Goal: Find specific page/section: Find specific page/section

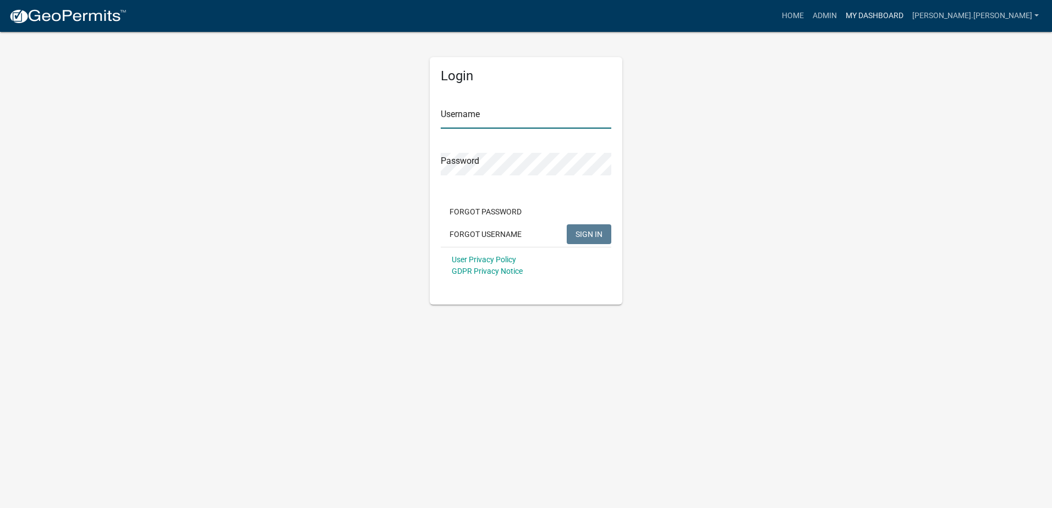
type input "[PERSON_NAME].[PERSON_NAME]"
click at [908, 15] on link "My Dashboard" at bounding box center [874, 16] width 67 height 21
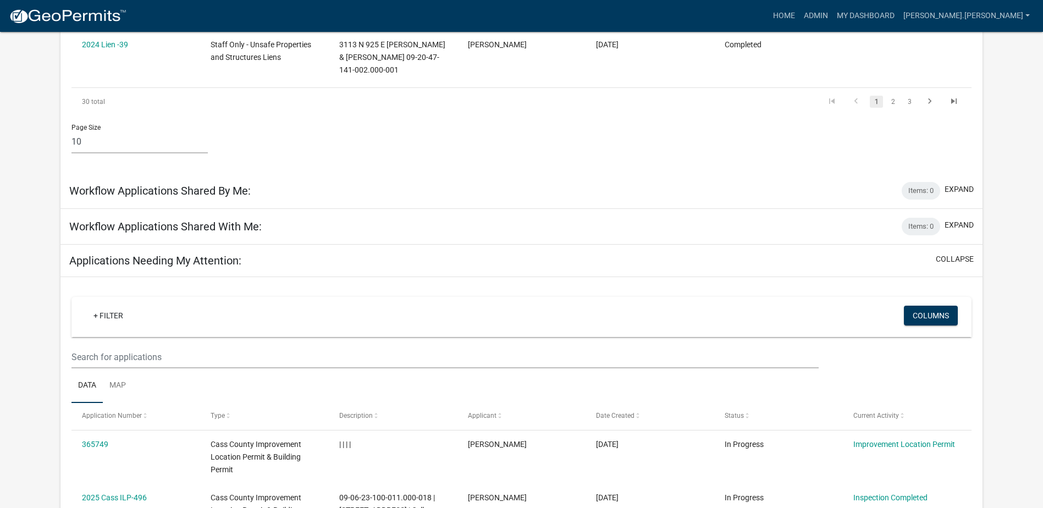
scroll to position [641, 0]
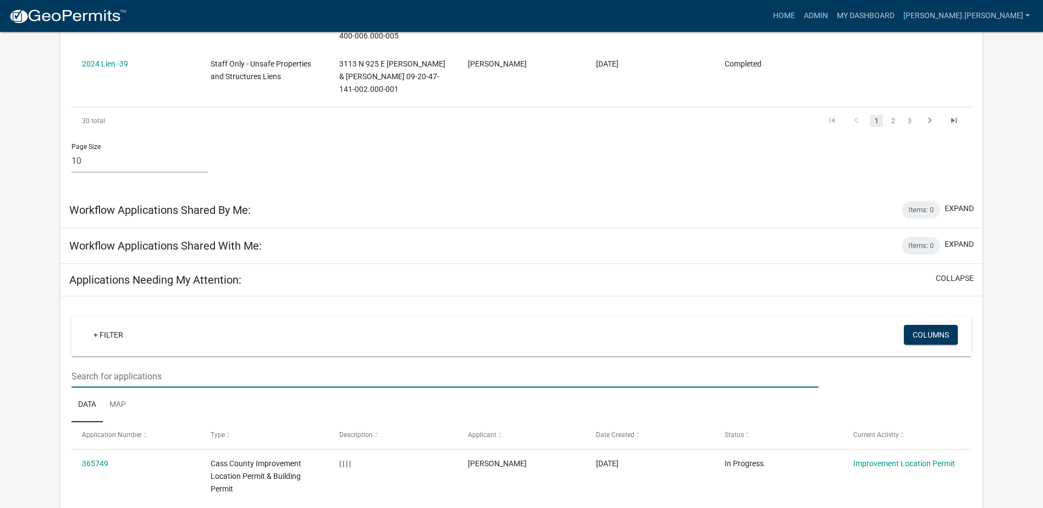
click at [167, 365] on input "text" at bounding box center [445, 376] width 747 height 23
type input "ILP"
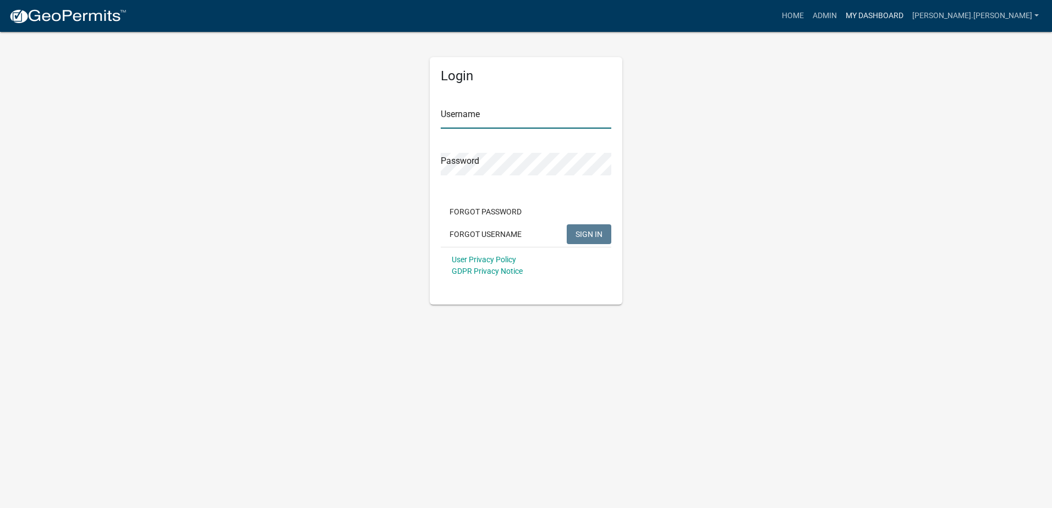
type input "[PERSON_NAME].[PERSON_NAME]"
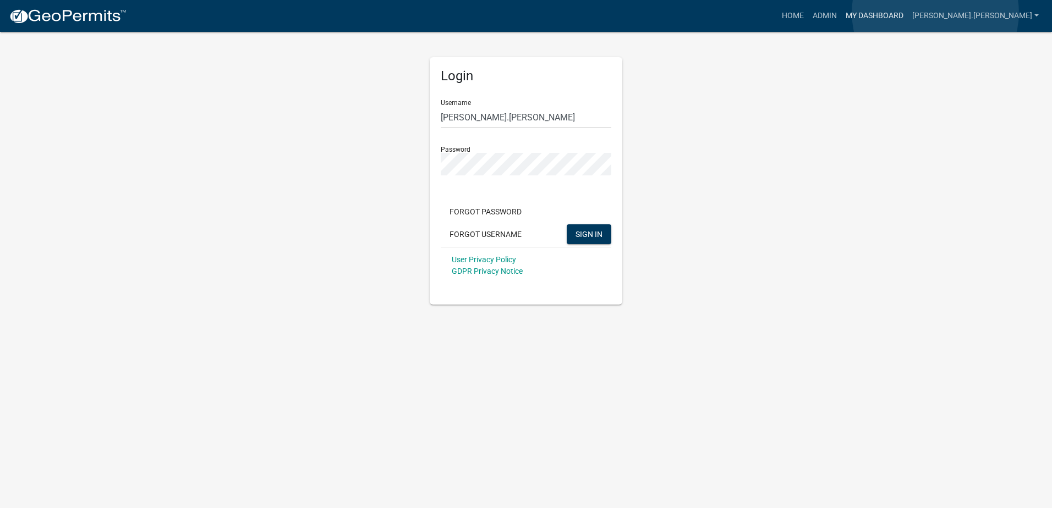
click at [908, 13] on link "My Dashboard" at bounding box center [874, 16] width 67 height 21
